Goal: Information Seeking & Learning: Learn about a topic

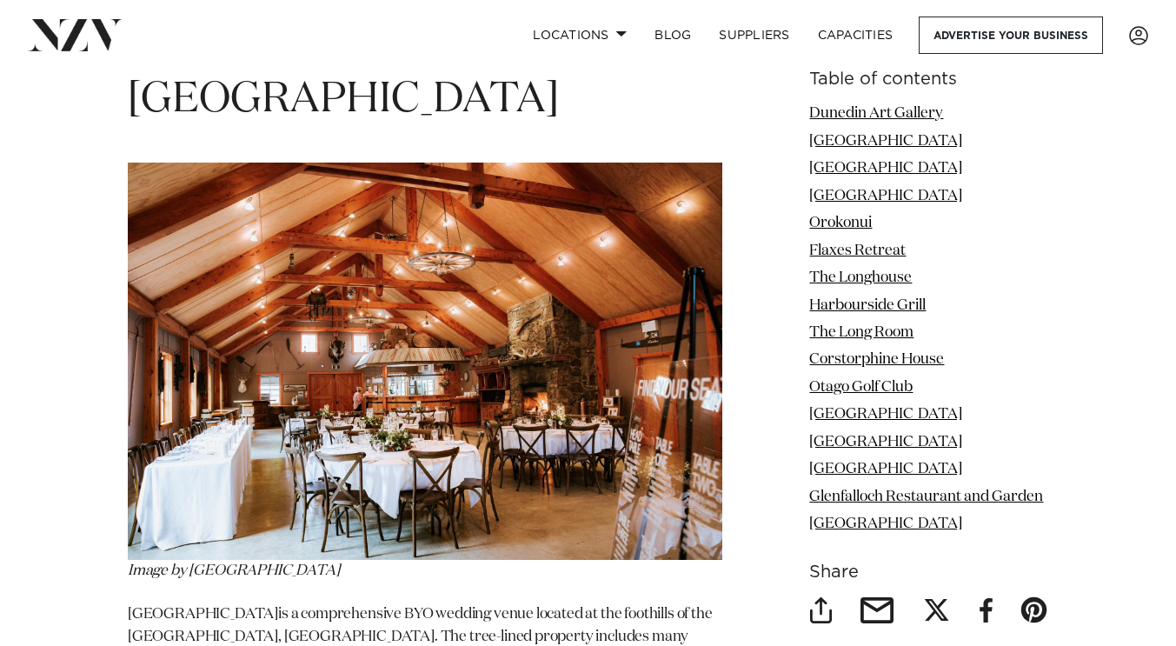
scroll to position [3199, 0]
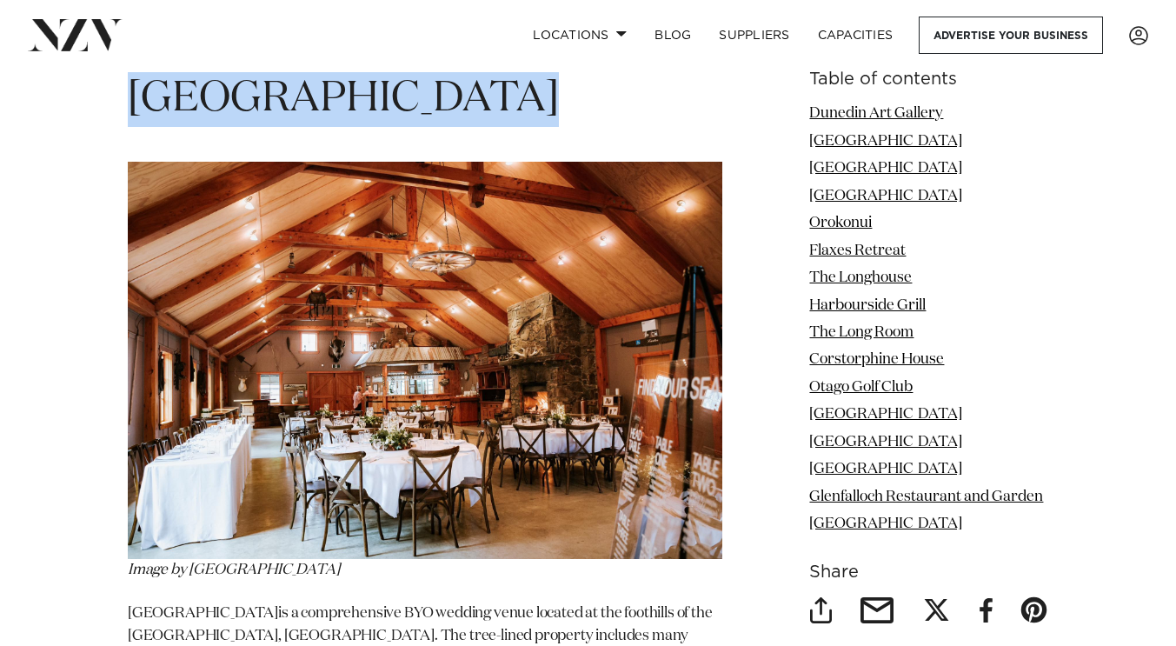
drag, startPoint x: 505, startPoint y: 84, endPoint x: 126, endPoint y: 83, distance: 379.1
copy h1 "[GEOGRAPHIC_DATA]"
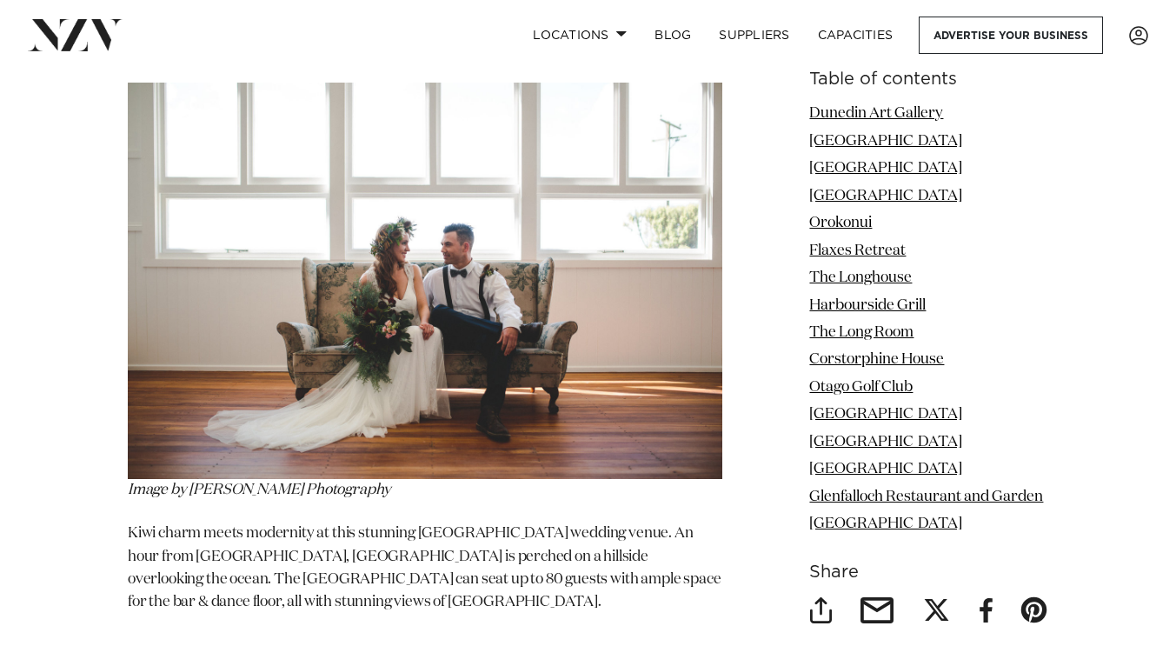
scroll to position [10225, 0]
drag, startPoint x: 298, startPoint y: 463, endPoint x: 188, endPoint y: 472, distance: 110.8
click at [188, 522] on p "Kiwi charm meets modernity at this stunning [GEOGRAPHIC_DATA] wedding venue. An…" at bounding box center [425, 567] width 595 height 91
copy p "Molyneux Schoo"
